Goal: Task Accomplishment & Management: Use online tool/utility

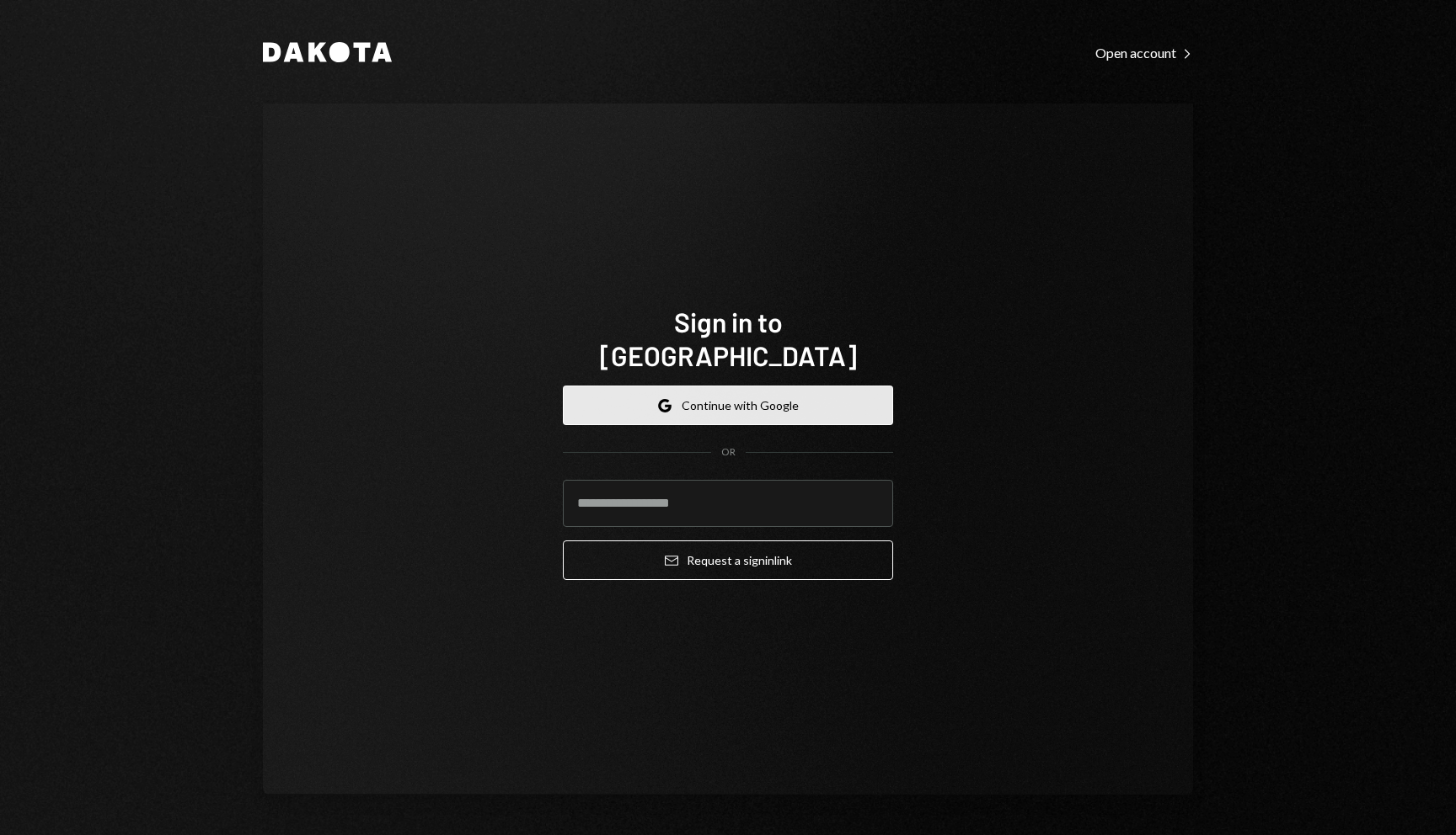
click at [862, 388] on button "Google Continue with Google" at bounding box center [728, 405] width 330 height 39
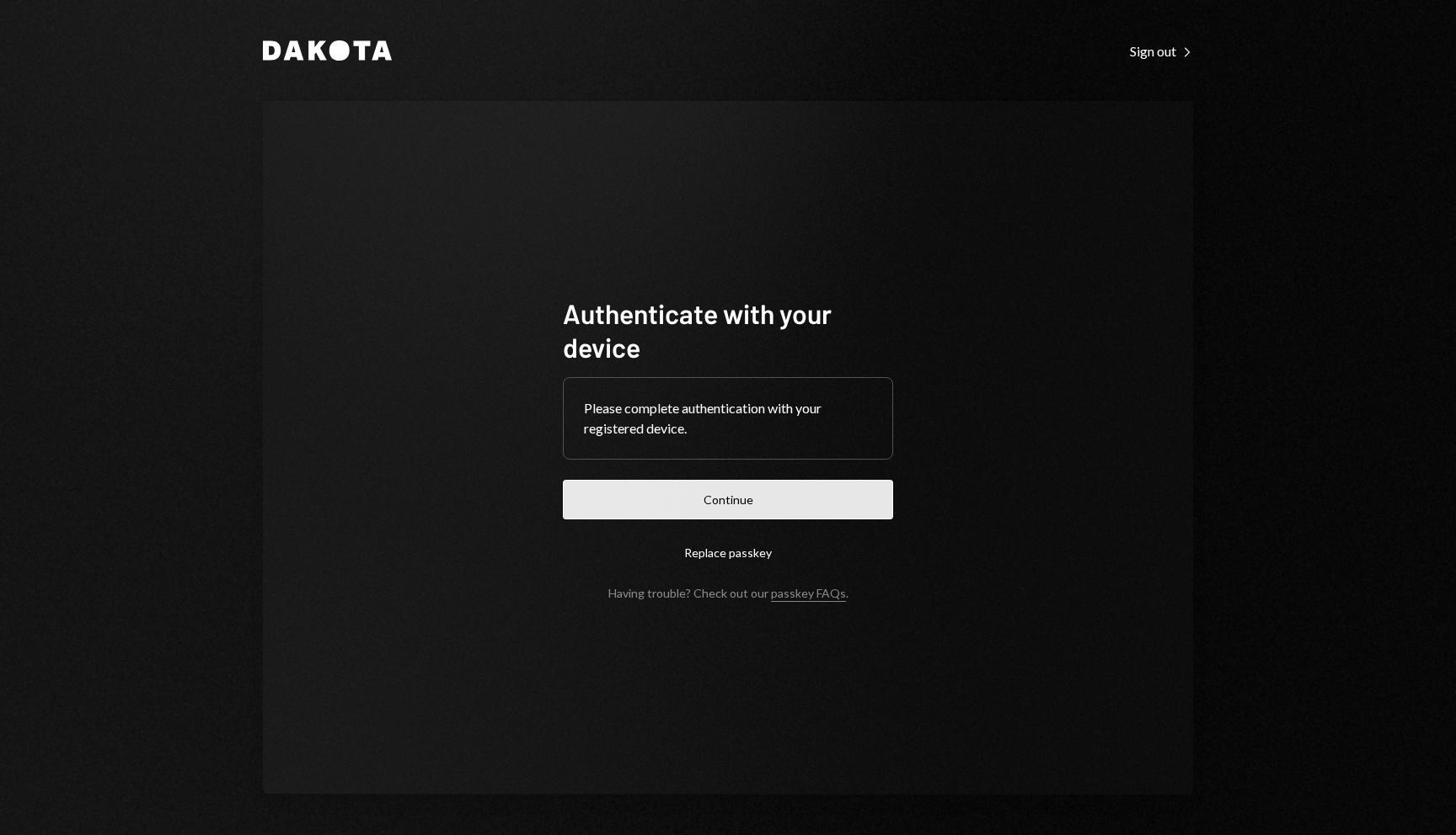
click at [798, 502] on button "Continue" at bounding box center [728, 500] width 330 height 39
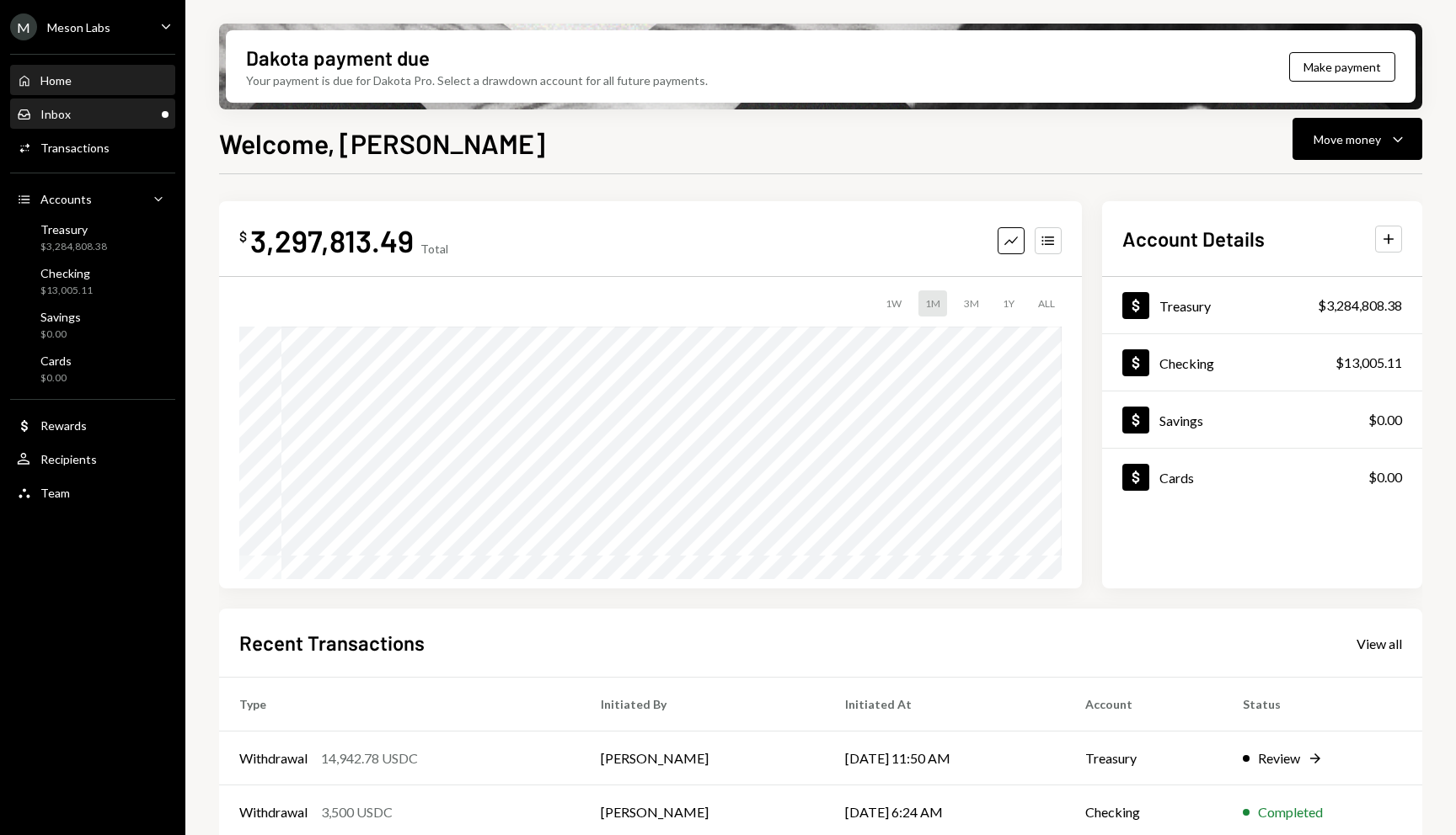
click at [174, 104] on link "Inbox Inbox" at bounding box center [92, 114] width 165 height 30
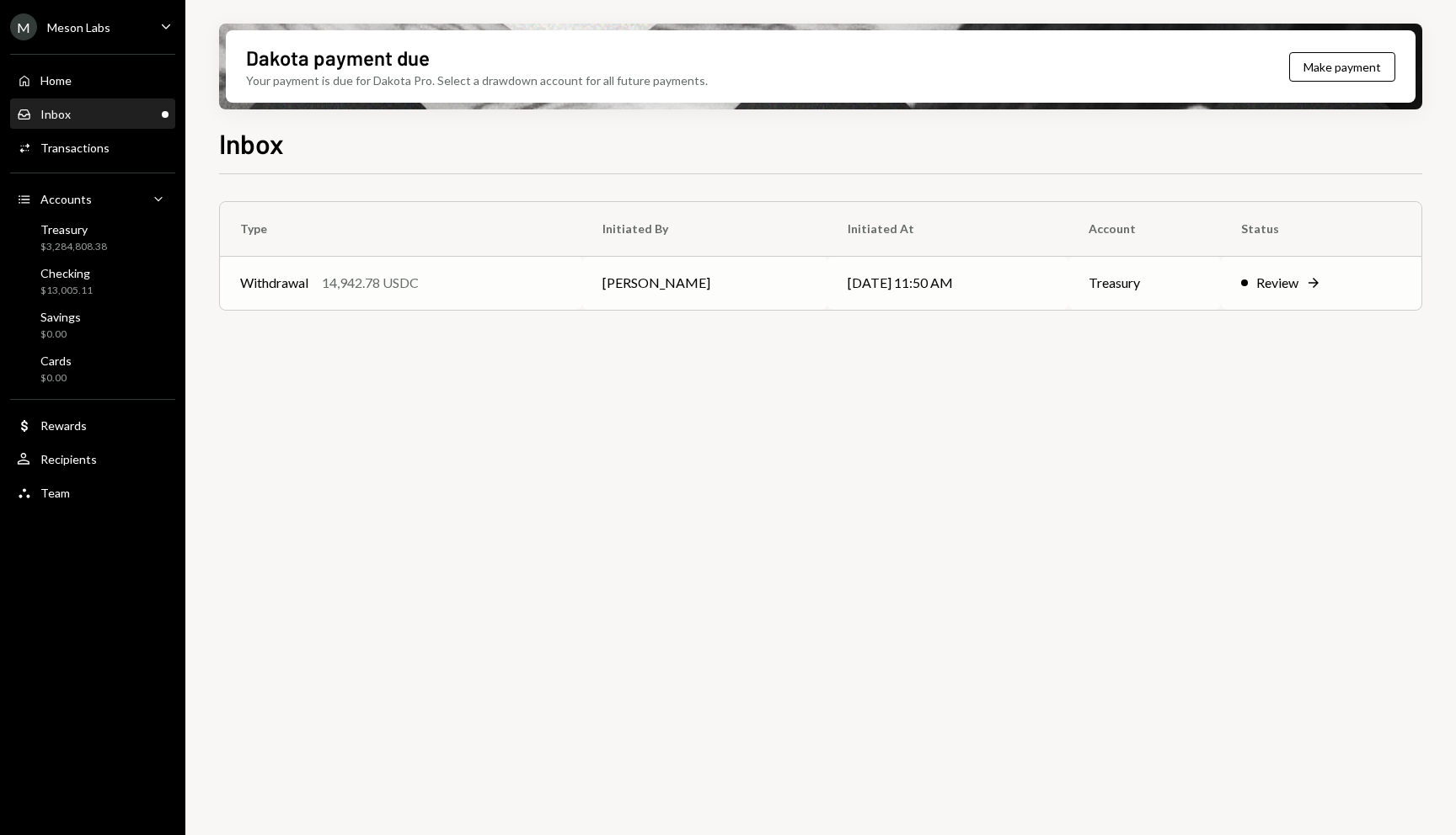
click at [1298, 290] on div "Review" at bounding box center [1277, 283] width 42 height 21
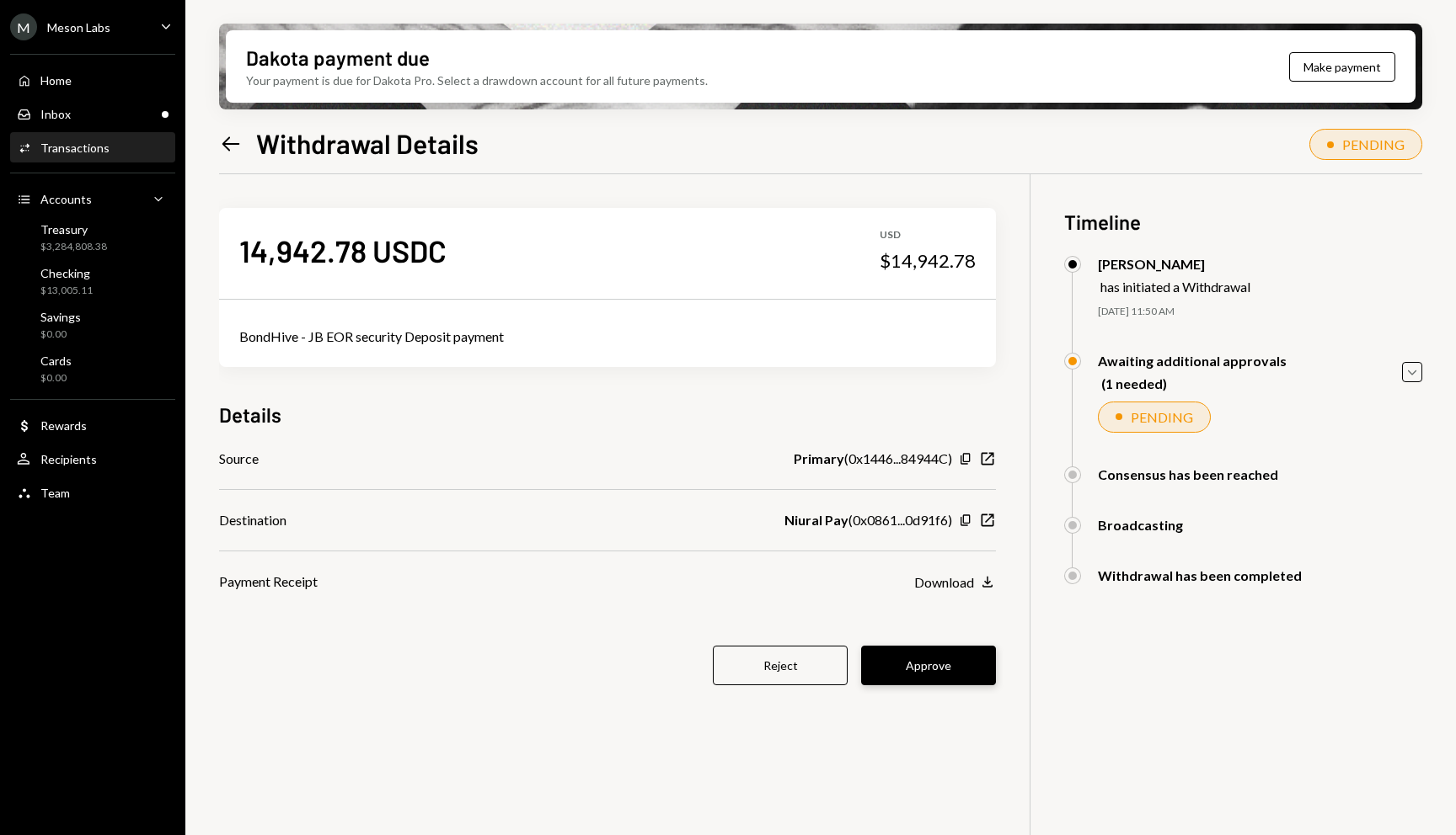
click at [966, 671] on button "Approve" at bounding box center [929, 665] width 134 height 39
